Goal: Navigation & Orientation: Find specific page/section

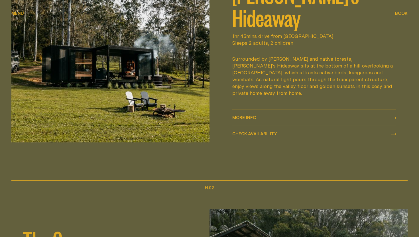
scroll to position [313, 0]
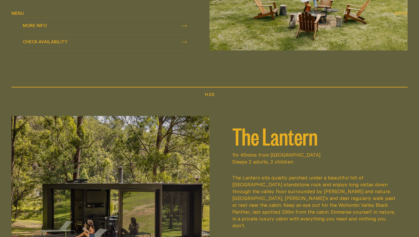
scroll to position [631, 0]
click at [365, 82] on div "Billy’s Hideaway 1hr 45mins drive from Sydney Sleeps 2 adults, 2 children Surro…" at bounding box center [209, 66] width 419 height 873
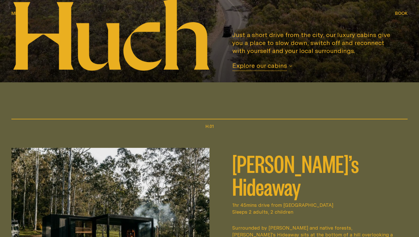
scroll to position [0, 0]
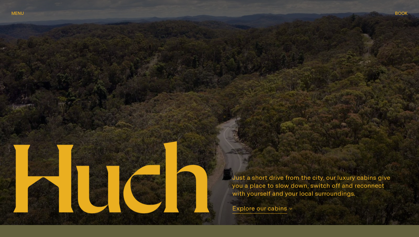
click at [14, 14] on span "Menu" at bounding box center [17, 13] width 13 height 4
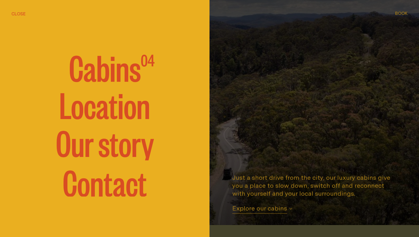
click at [97, 73] on span "Cabins" at bounding box center [105, 67] width 72 height 34
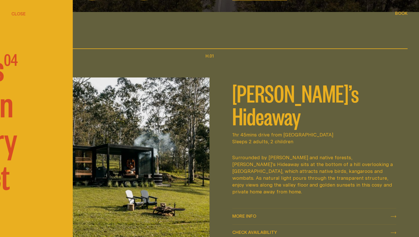
scroll to position [225, 0]
